Goal: Transaction & Acquisition: Purchase product/service

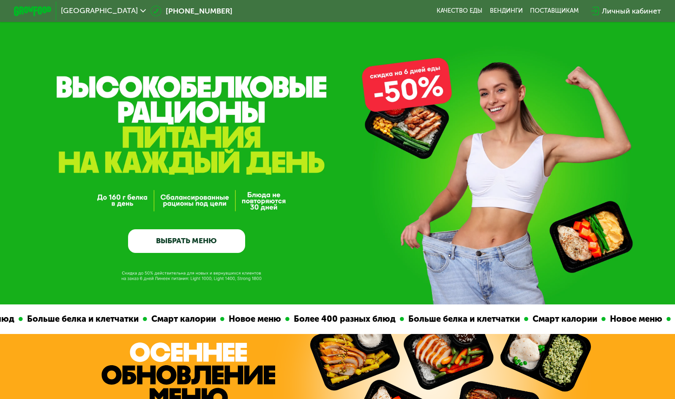
click at [191, 250] on link "ВЫБРАТЬ МЕНЮ" at bounding box center [186, 240] width 117 height 23
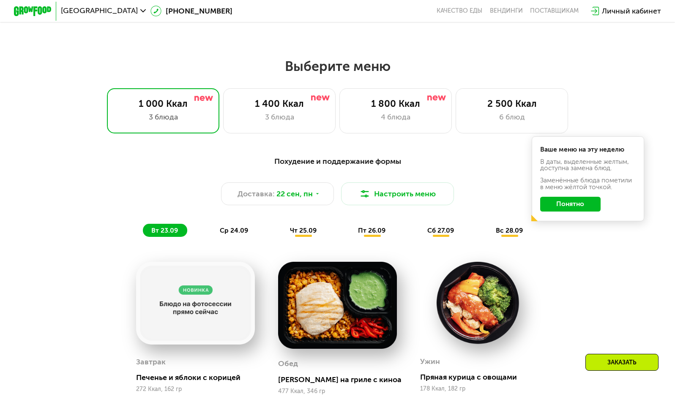
scroll to position [594, 0]
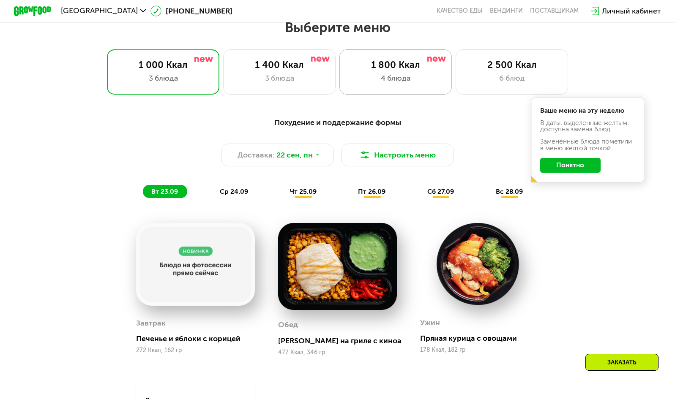
click at [395, 71] on div "1 800 Ккал" at bounding box center [395, 65] width 93 height 11
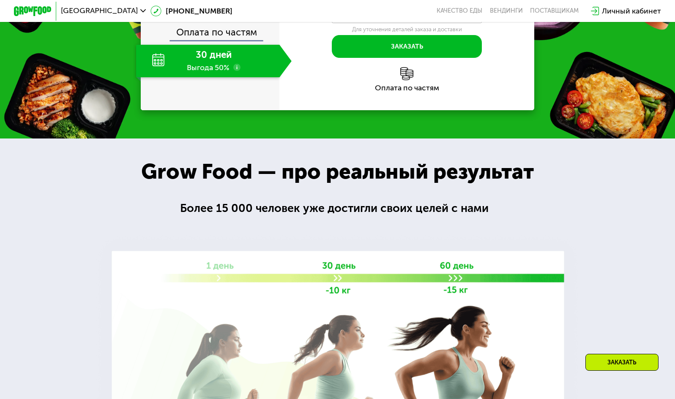
scroll to position [1169, 0]
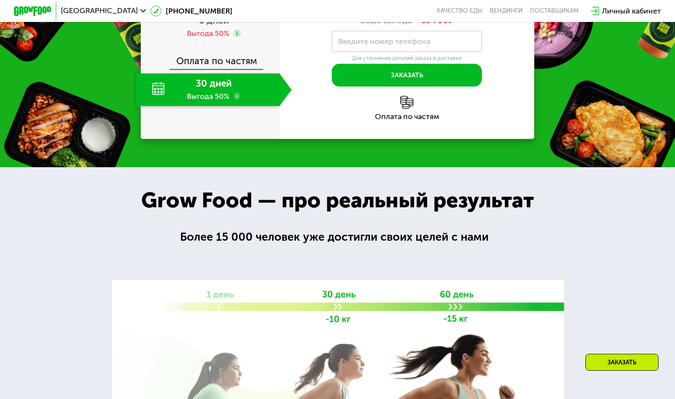
click at [220, 106] on div "30 дней Выгода 50%" at bounding box center [207, 90] width 143 height 33
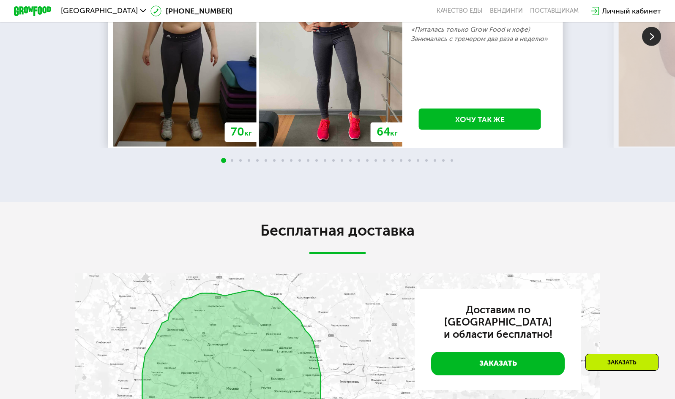
scroll to position [1811, 0]
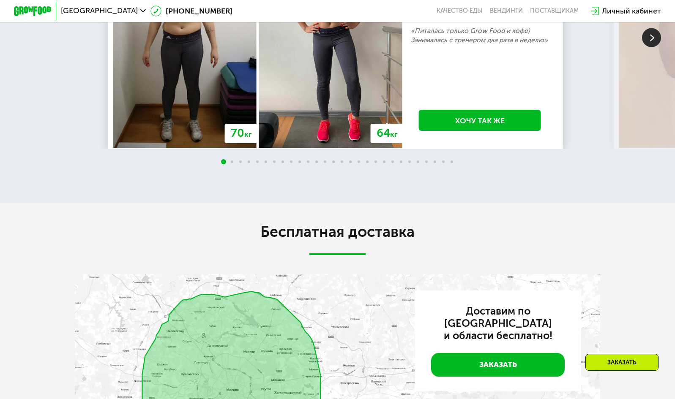
click at [651, 47] on img at bounding box center [651, 37] width 19 height 19
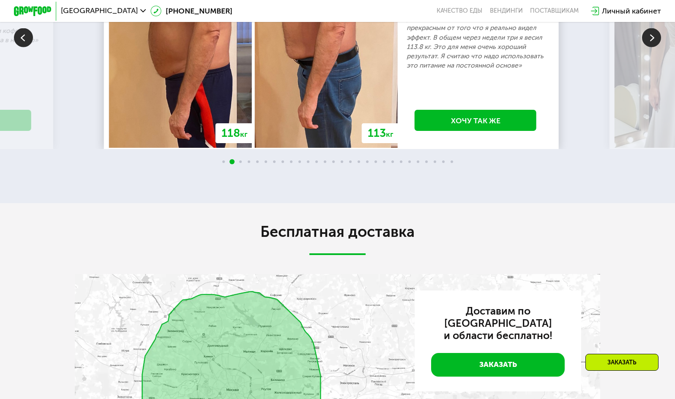
click at [651, 47] on img at bounding box center [651, 37] width 19 height 19
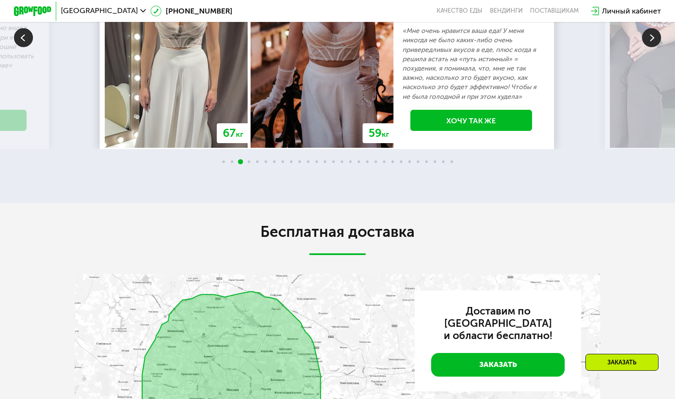
click at [651, 47] on img at bounding box center [651, 37] width 19 height 19
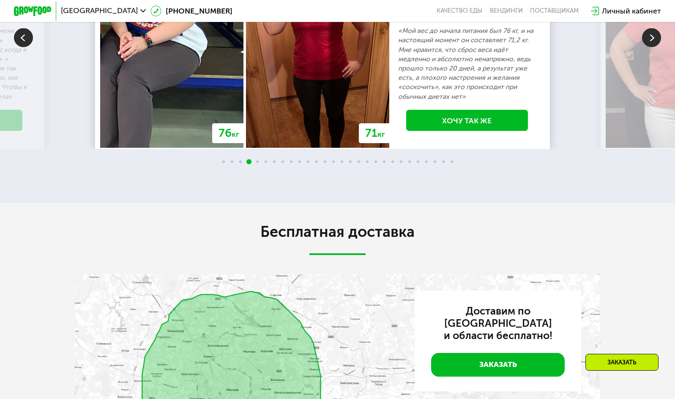
click at [651, 47] on img at bounding box center [651, 37] width 19 height 19
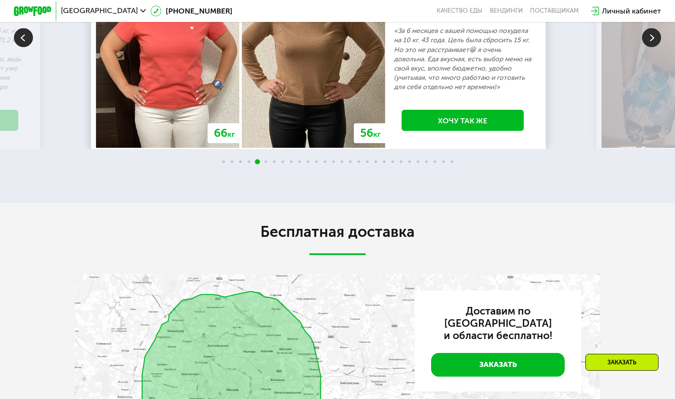
click at [651, 47] on img at bounding box center [651, 37] width 19 height 19
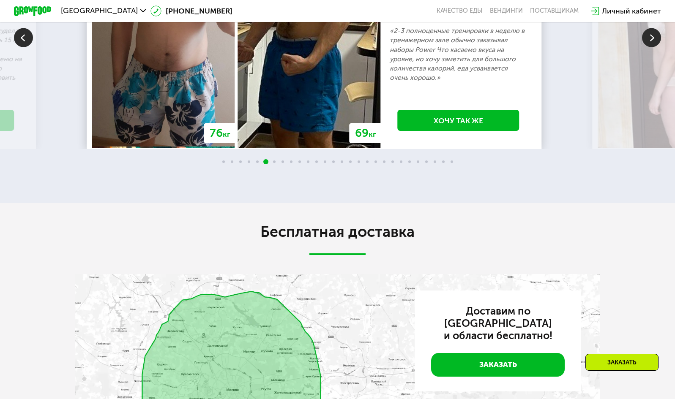
click at [651, 47] on img at bounding box center [651, 37] width 19 height 19
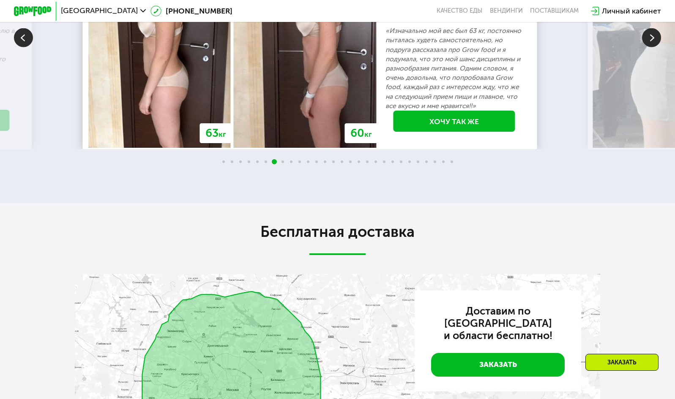
click at [651, 47] on img at bounding box center [651, 37] width 19 height 19
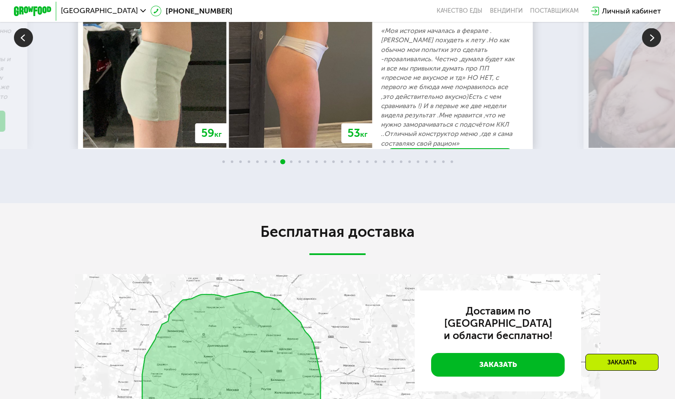
click at [651, 47] on img at bounding box center [651, 37] width 19 height 19
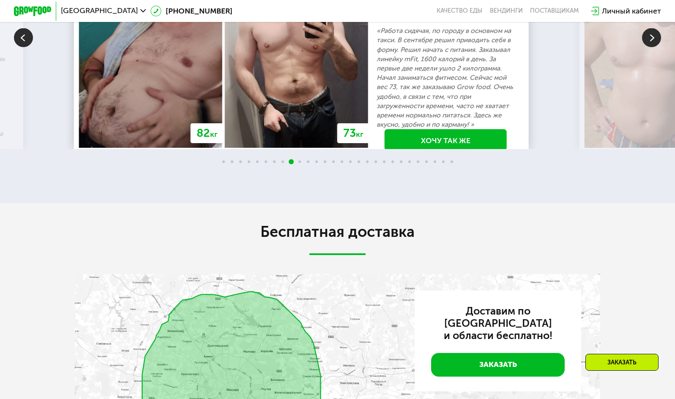
click at [651, 47] on img at bounding box center [651, 37] width 19 height 19
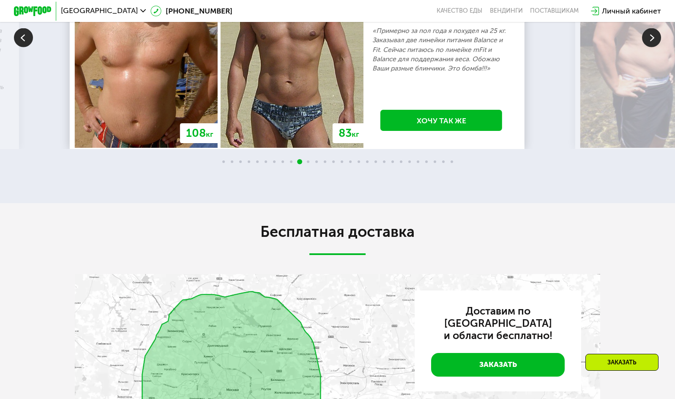
click at [651, 47] on img at bounding box center [651, 37] width 19 height 19
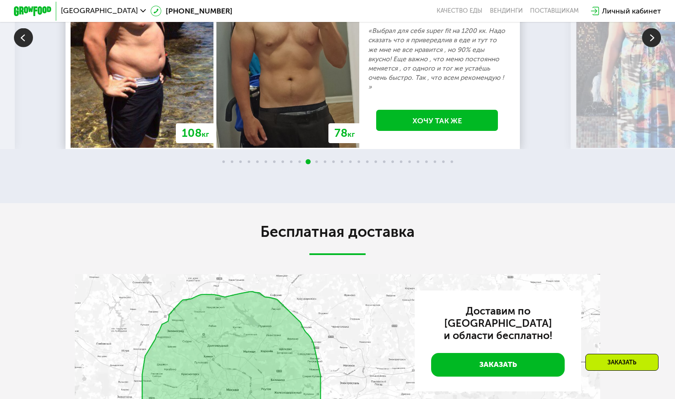
click at [651, 47] on img at bounding box center [651, 37] width 19 height 19
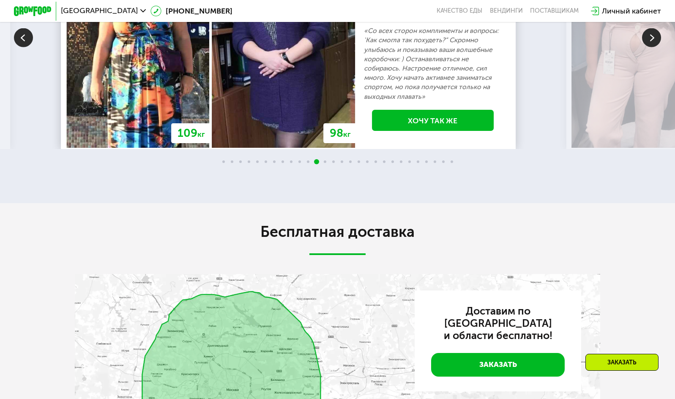
click at [651, 47] on img at bounding box center [651, 37] width 19 height 19
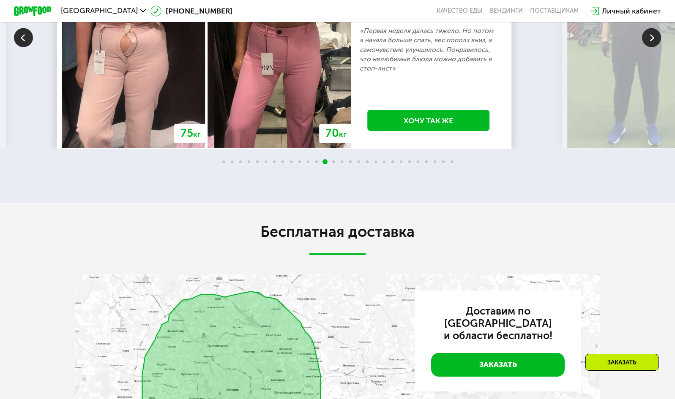
click at [651, 47] on img at bounding box center [651, 37] width 19 height 19
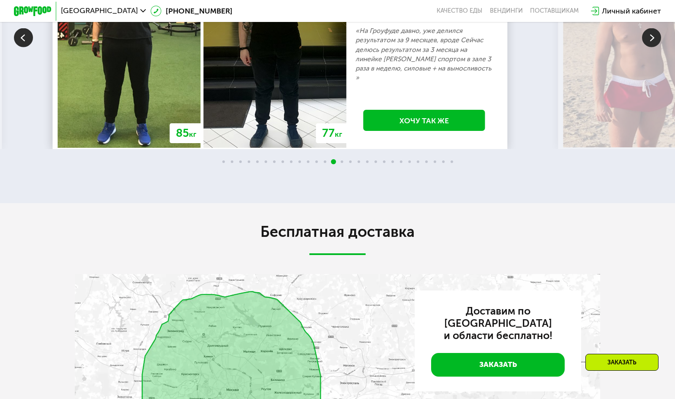
click at [651, 47] on img at bounding box center [651, 37] width 19 height 19
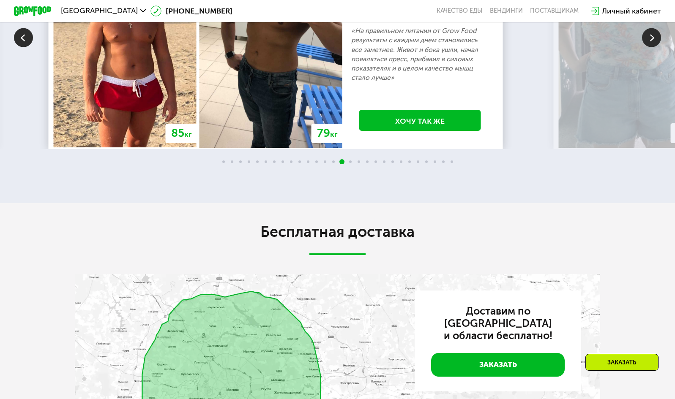
click at [651, 47] on img at bounding box center [651, 37] width 19 height 19
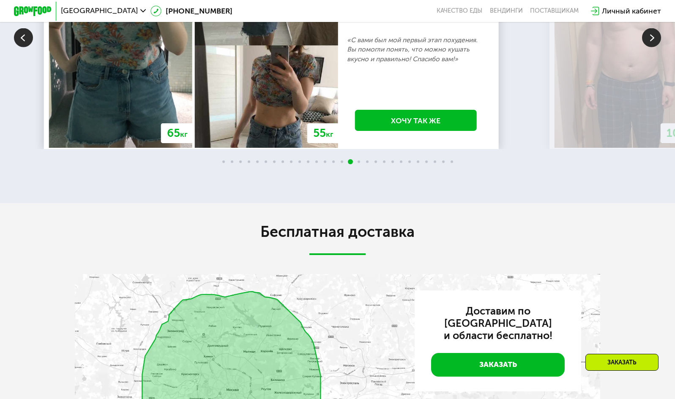
click at [651, 47] on img at bounding box center [651, 37] width 19 height 19
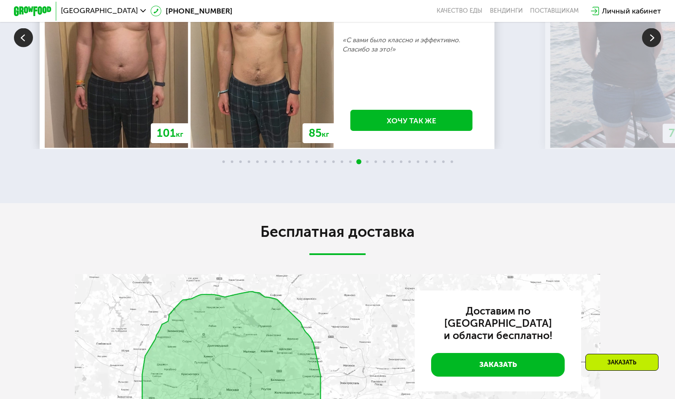
click at [651, 47] on img at bounding box center [651, 37] width 19 height 19
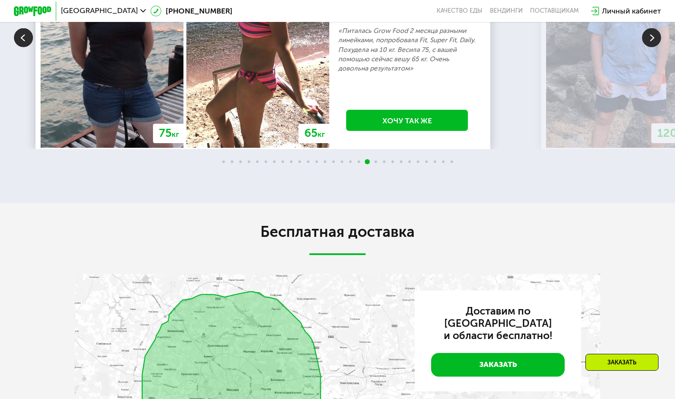
click at [651, 47] on img at bounding box center [651, 37] width 19 height 19
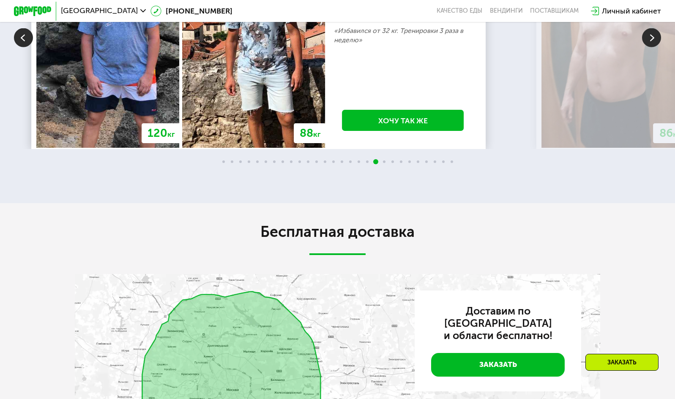
click at [651, 47] on img at bounding box center [651, 37] width 19 height 19
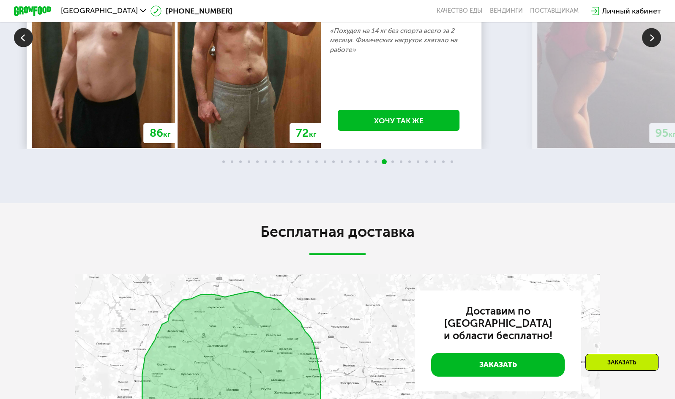
click at [651, 47] on img at bounding box center [651, 37] width 19 height 19
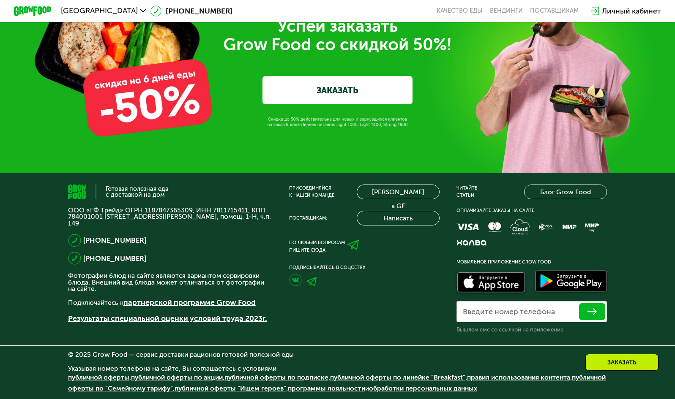
scroll to position [2905, 0]
click at [323, 104] on link "ЗАКАЗАТЬ" at bounding box center [337, 90] width 150 height 28
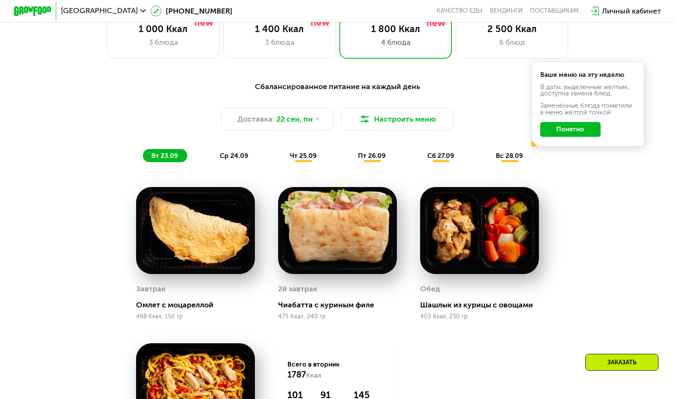
scroll to position [631, 0]
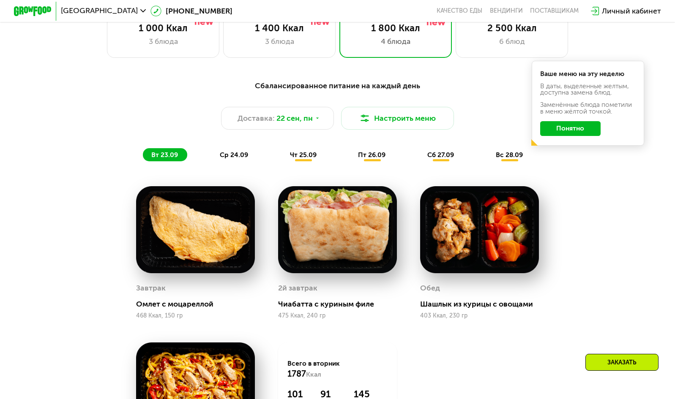
click at [234, 156] on span "ср 24.09" at bounding box center [234, 155] width 28 height 8
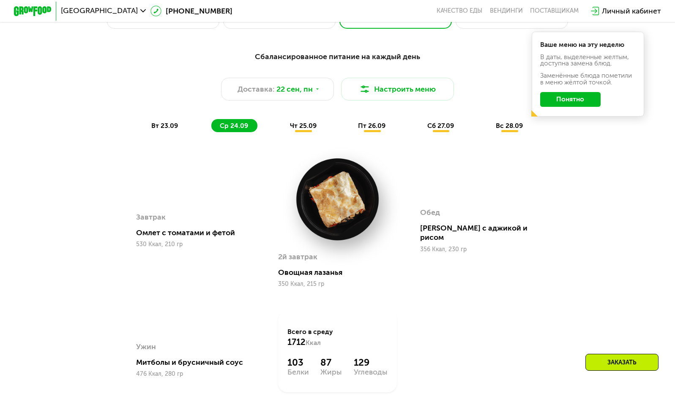
scroll to position [580, 0]
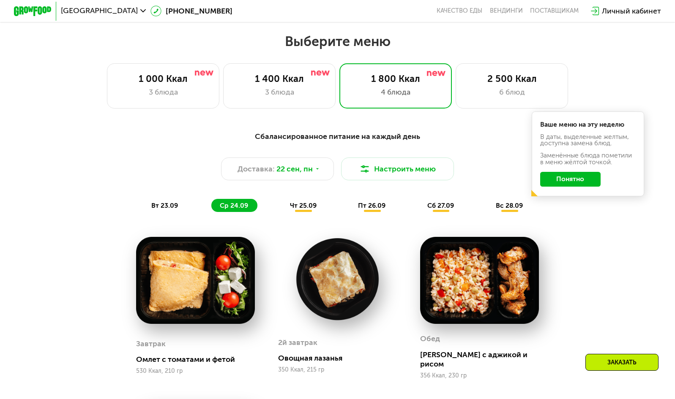
click at [302, 208] on span "чт 25.09" at bounding box center [303, 205] width 27 height 8
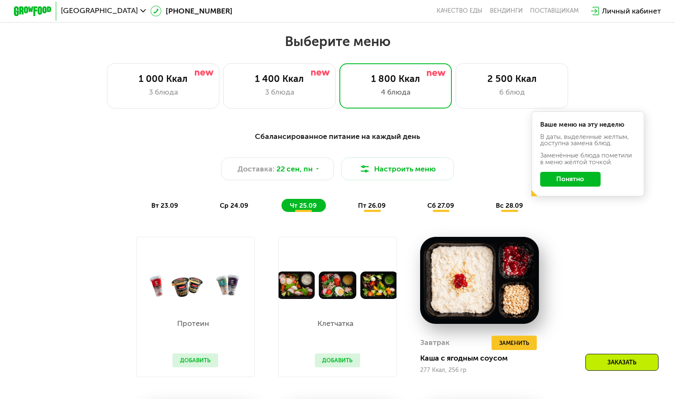
click at [373, 207] on span "пт 26.09" at bounding box center [371, 205] width 27 height 8
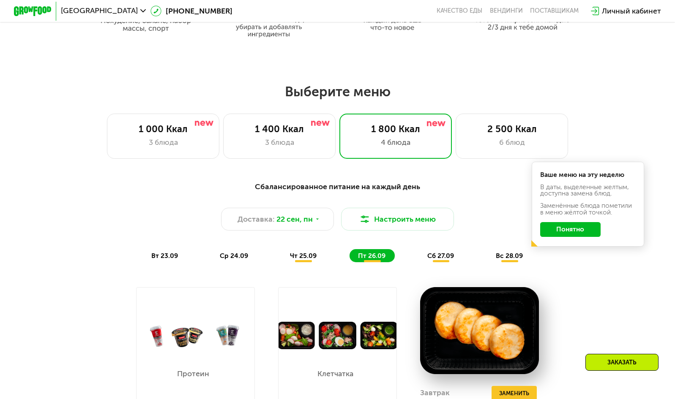
scroll to position [530, 0]
click at [438, 260] on span "сб 27.09" at bounding box center [440, 256] width 27 height 8
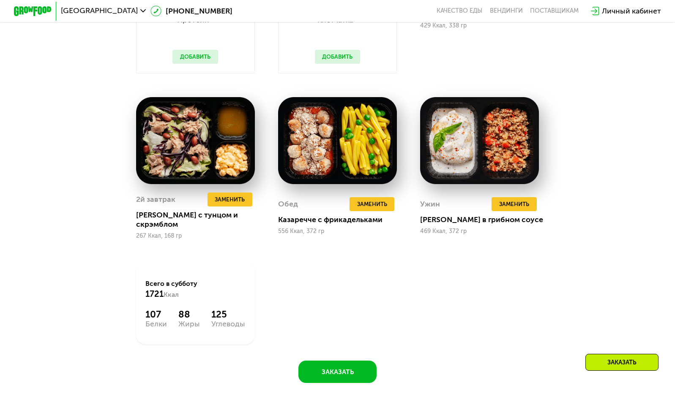
scroll to position [885, 0]
